Goal: Navigation & Orientation: Find specific page/section

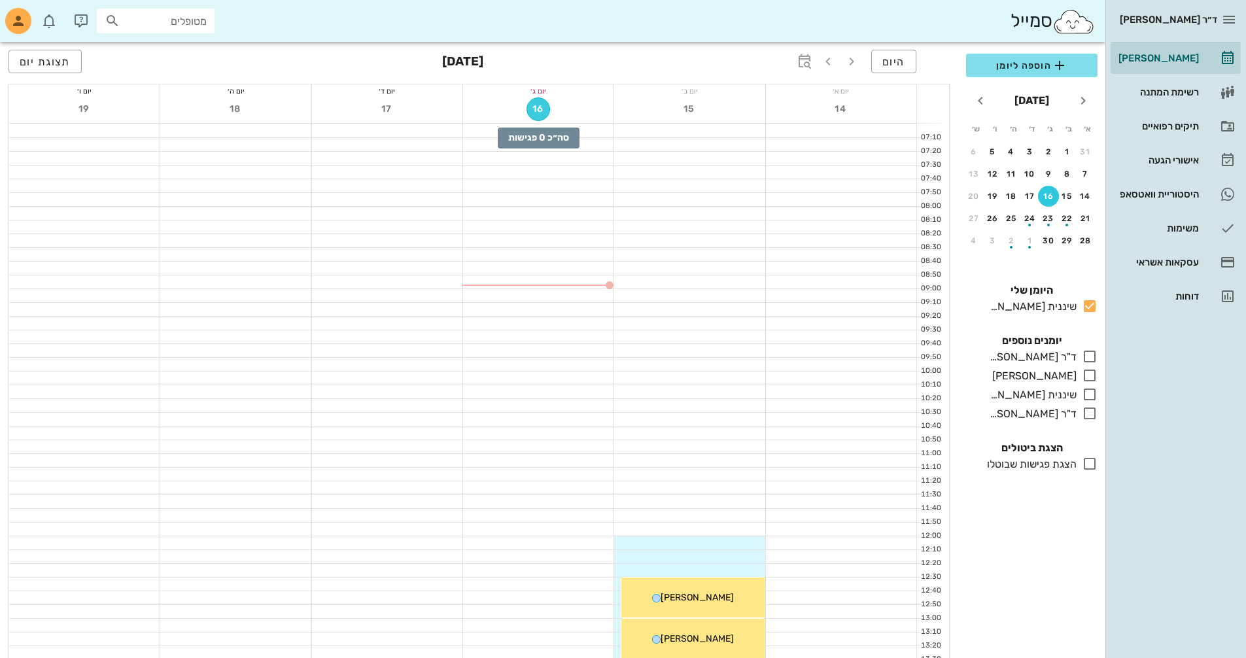
click at [541, 114] on button "16" at bounding box center [539, 109] width 24 height 24
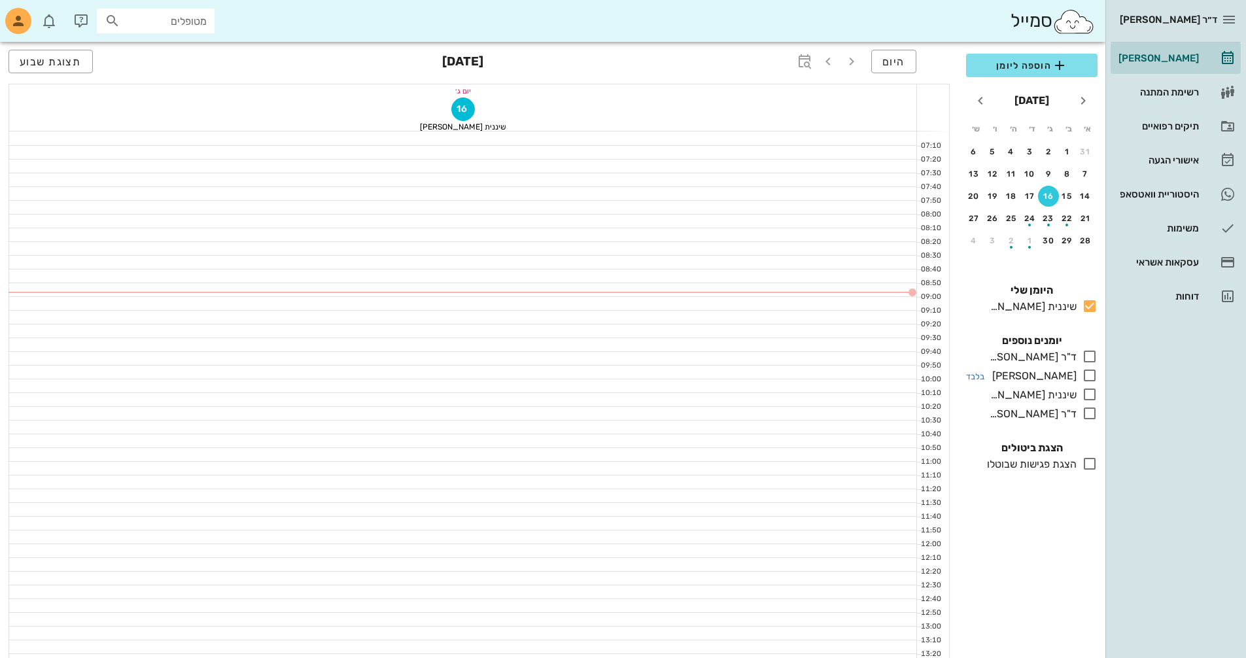
click at [1090, 372] on icon at bounding box center [1090, 376] width 16 height 16
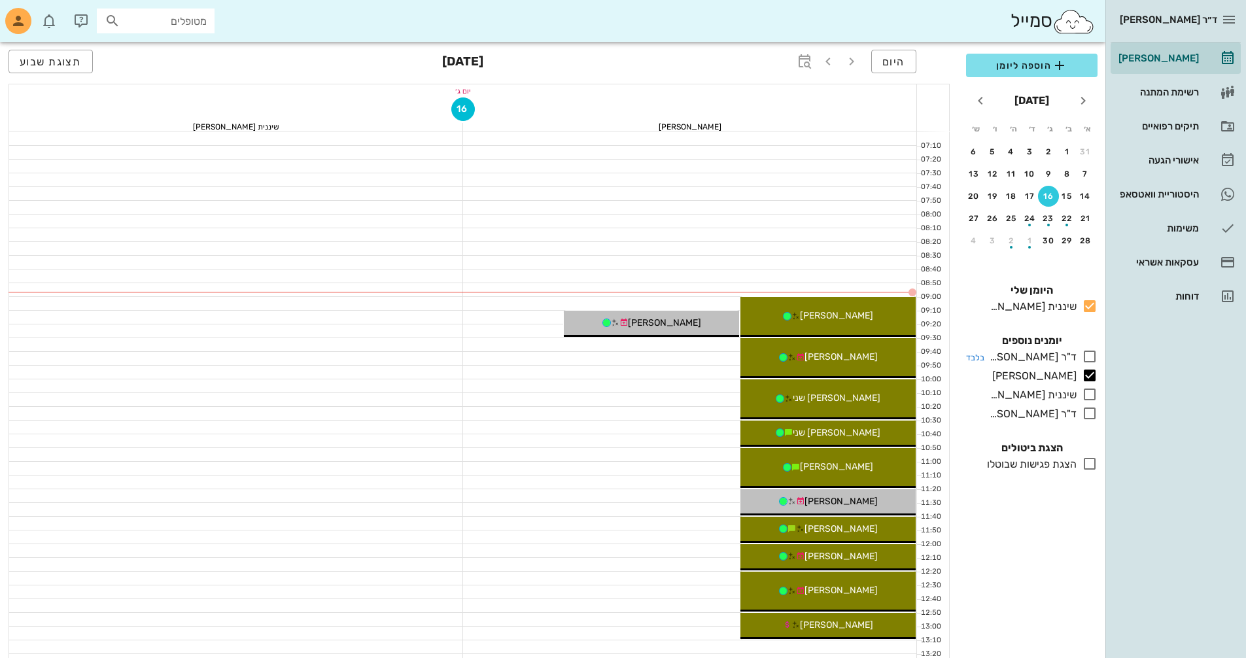
click at [1088, 355] on icon at bounding box center [1090, 357] width 16 height 16
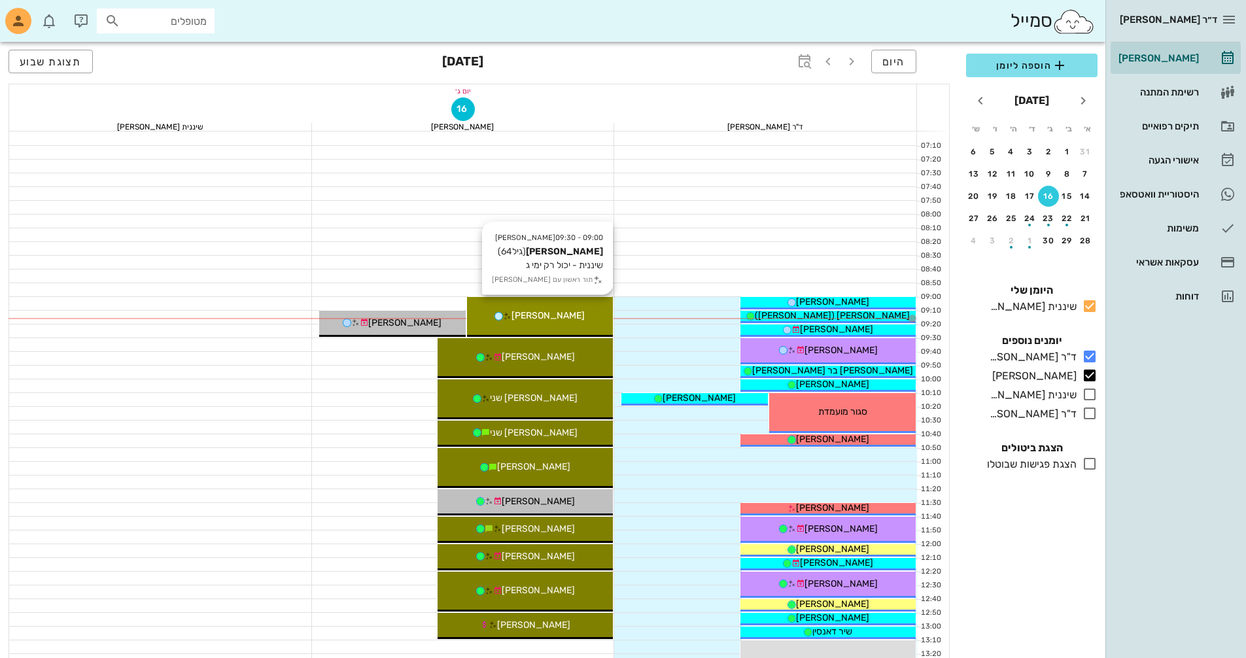
click at [555, 314] on span "[PERSON_NAME]" at bounding box center [547, 315] width 73 height 11
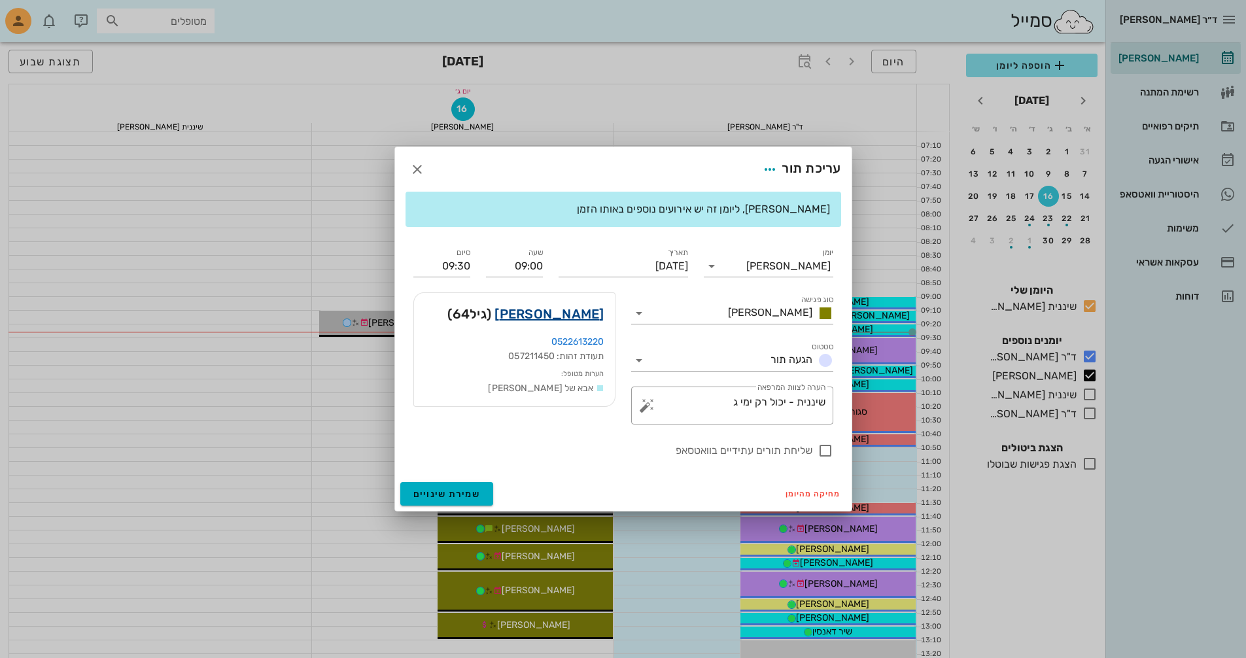
click at [586, 314] on link "[PERSON_NAME]" at bounding box center [548, 313] width 109 height 21
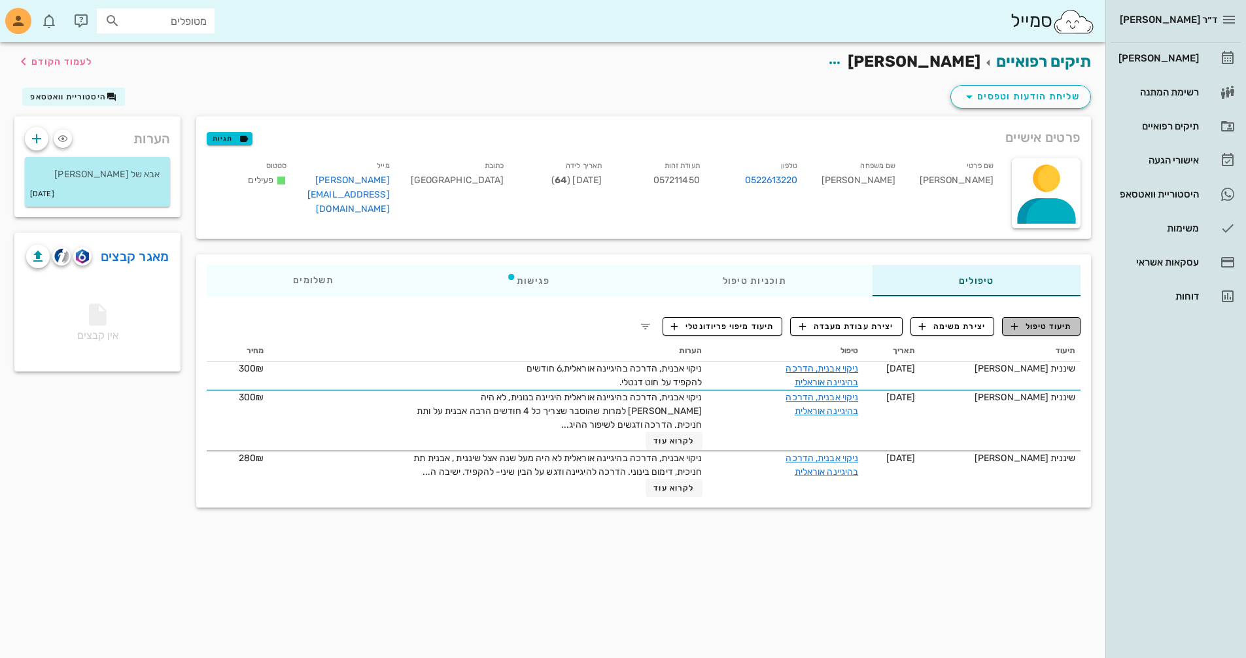
click at [1047, 321] on span "תיעוד טיפול" at bounding box center [1041, 327] width 61 height 12
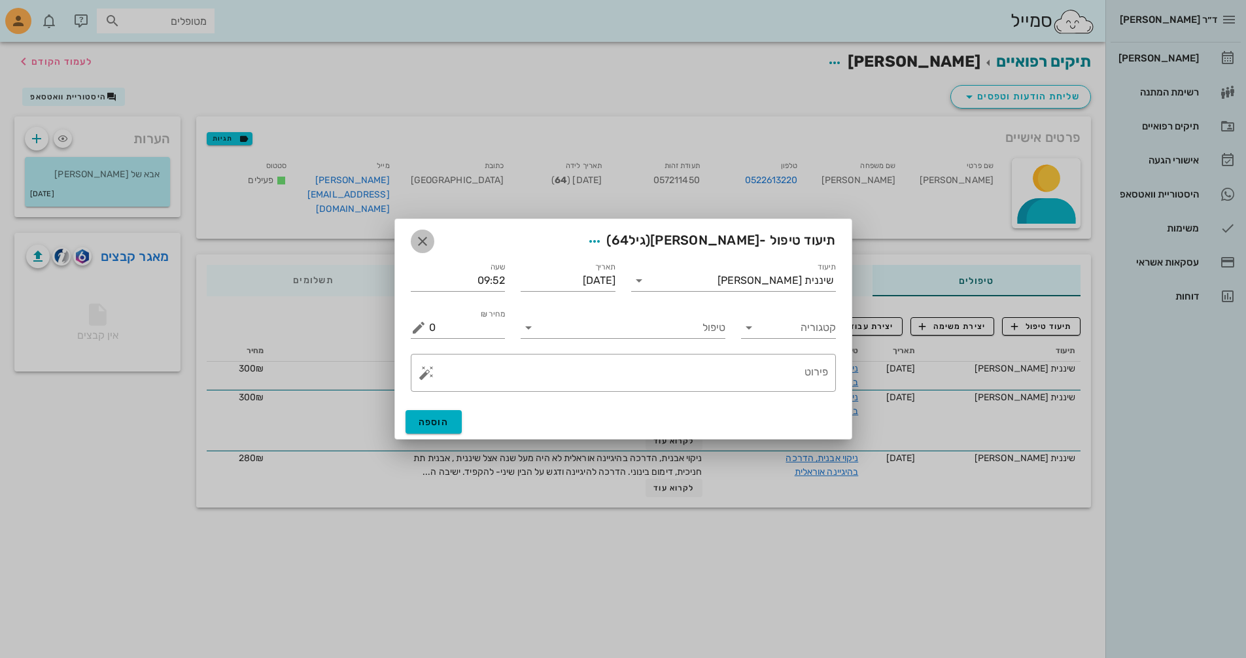
click at [425, 243] on icon "button" at bounding box center [423, 242] width 16 height 16
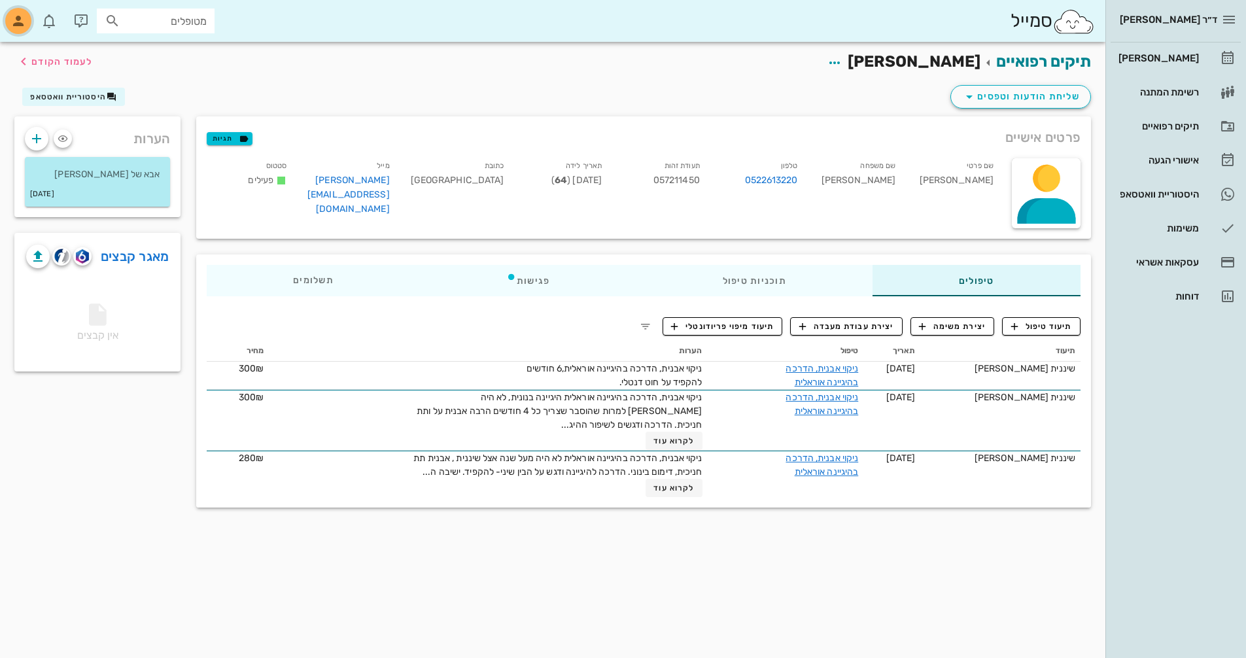
click at [18, 25] on icon "button" at bounding box center [18, 21] width 16 height 16
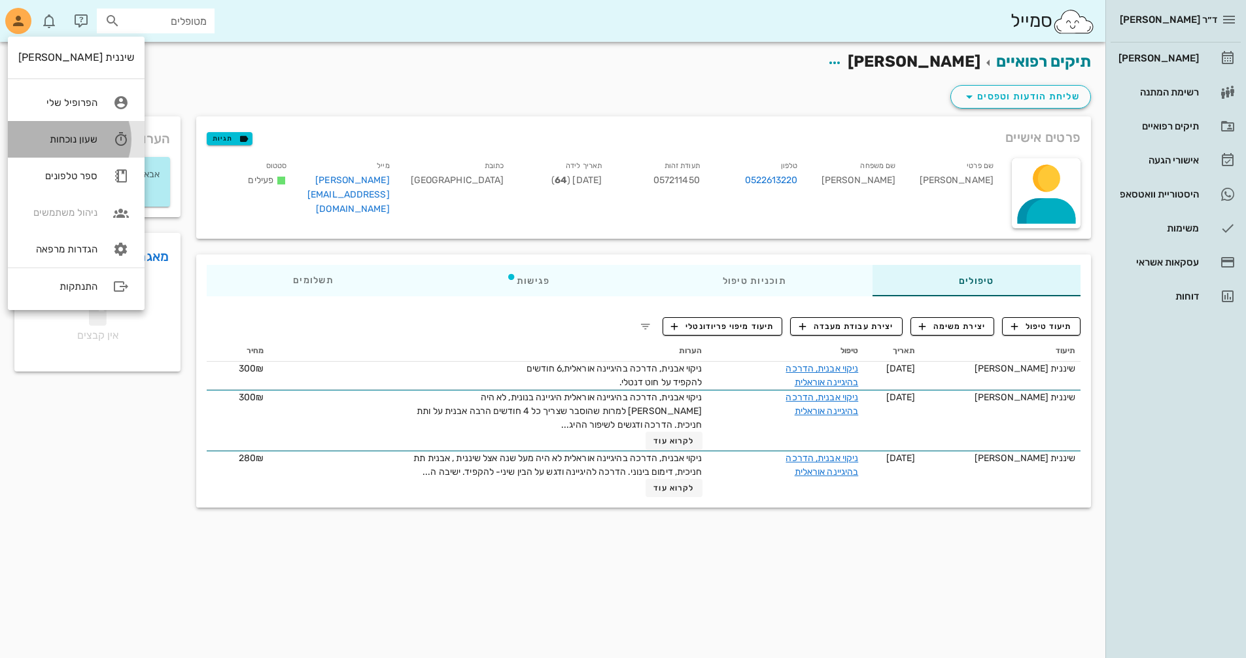
click at [73, 136] on div "שעון נוכחות" at bounding box center [57, 139] width 79 height 12
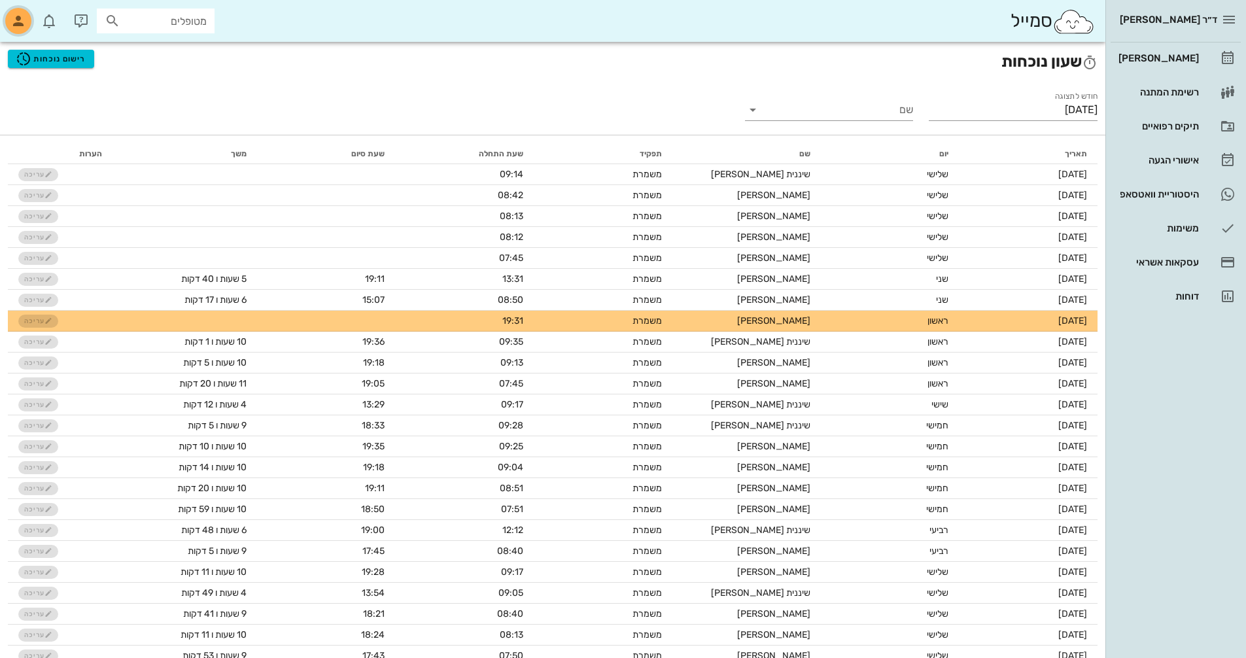
click at [11, 18] on icon "button" at bounding box center [18, 21] width 16 height 16
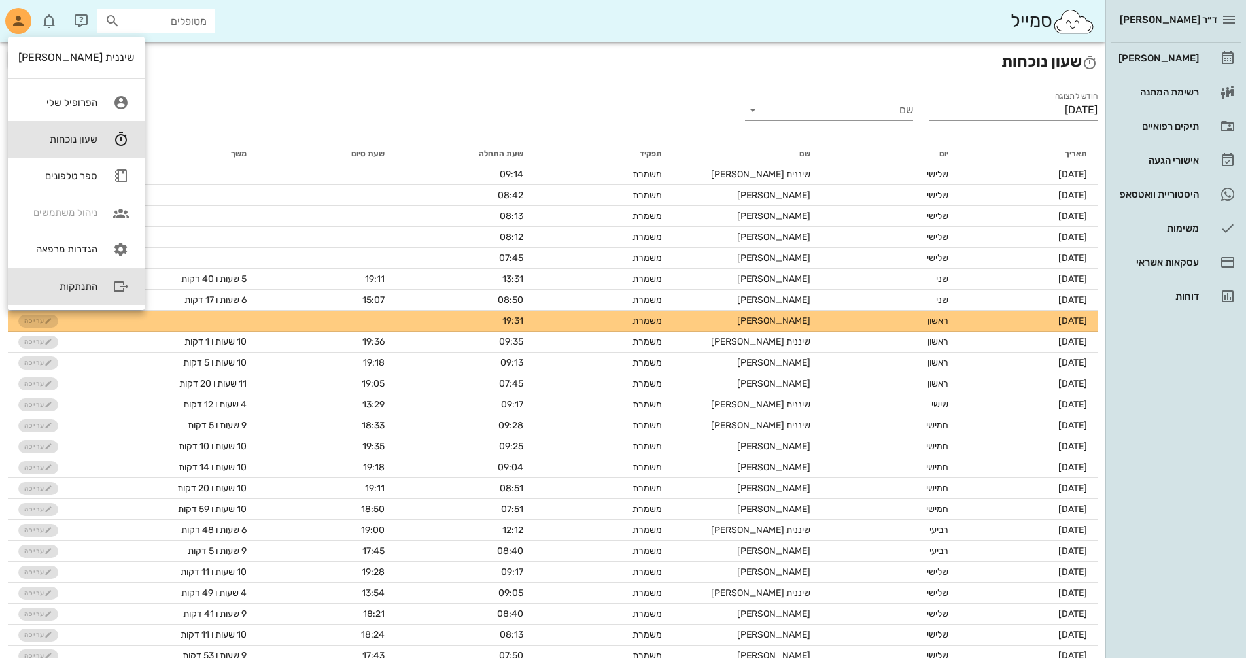
click at [44, 286] on div "התנתקות" at bounding box center [57, 287] width 79 height 12
